Goal: Transaction & Acquisition: Book appointment/travel/reservation

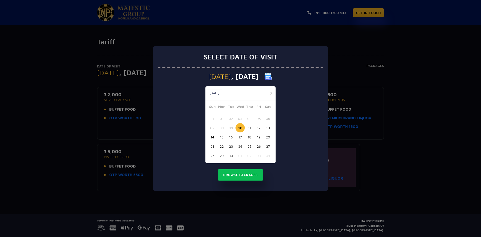
click at [249, 136] on button "18" at bounding box center [249, 136] width 9 height 9
click at [247, 174] on button "Browse Packages" at bounding box center [240, 175] width 45 height 12
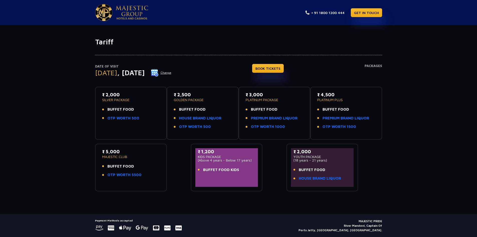
scroll to position [15, 0]
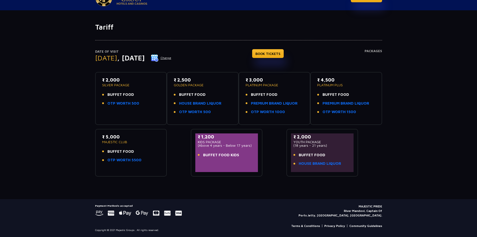
click at [172, 57] on button "Change" at bounding box center [161, 58] width 21 height 8
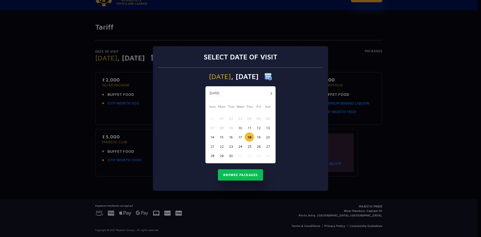
click at [238, 136] on button "17" at bounding box center [240, 136] width 9 height 9
click at [243, 178] on button "Browse Packages" at bounding box center [240, 175] width 45 height 12
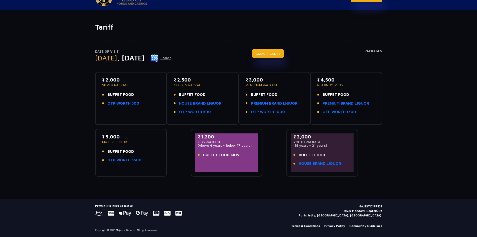
click at [284, 54] on link "BOOK TICKETS" at bounding box center [268, 53] width 32 height 9
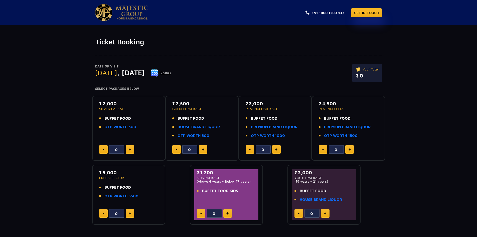
click at [172, 71] on button "Change" at bounding box center [161, 73] width 21 height 8
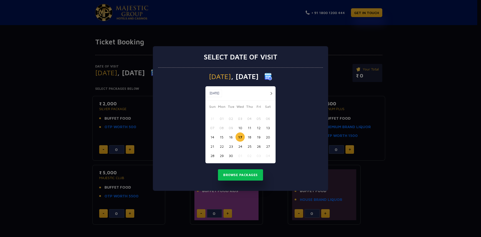
click at [257, 135] on button "19" at bounding box center [258, 136] width 9 height 9
click at [241, 174] on button "Browse Packages" at bounding box center [240, 175] width 45 height 12
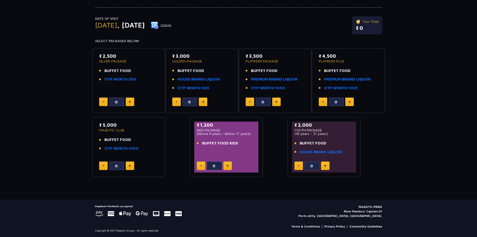
scroll to position [48, 0]
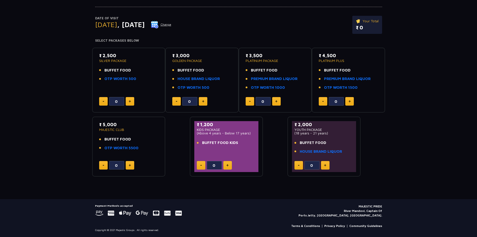
click at [368, 205] on p "MAJESTIC PRIDE River Mandovi, Captain Of Ports Jetty, Panaji, Goa." at bounding box center [341, 211] width 84 height 14
click at [313, 225] on link "Terms & Conditions" at bounding box center [305, 226] width 29 height 5
